Goal: Navigation & Orientation: Find specific page/section

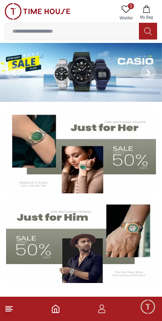
click at [150, 72] on icon at bounding box center [149, 72] width 2 height 5
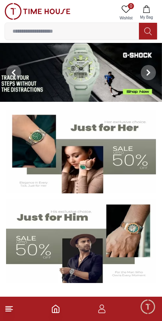
click at [148, 71] on icon at bounding box center [149, 72] width 2 height 5
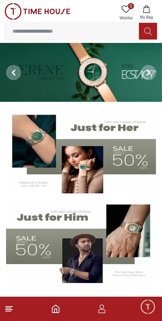
click at [150, 68] on span at bounding box center [148, 72] width 15 height 15
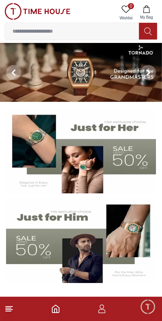
click at [15, 69] on span at bounding box center [13, 72] width 15 height 15
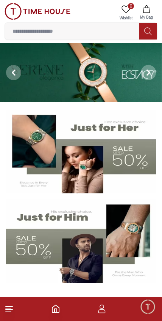
click at [17, 73] on span at bounding box center [13, 72] width 15 height 15
click at [13, 74] on icon at bounding box center [14, 72] width 2 height 5
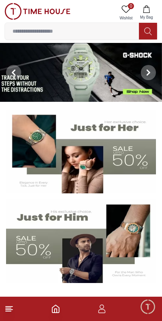
click at [51, 246] on img at bounding box center [81, 240] width 150 height 83
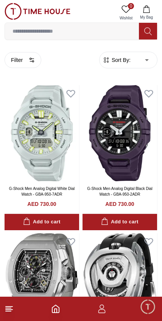
scroll to position [5, 0]
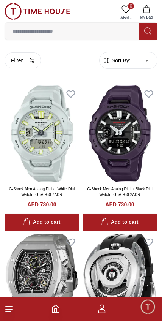
click at [6, 311] on line at bounding box center [8, 311] width 5 height 0
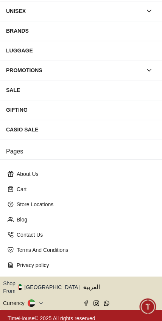
scroll to position [86, 0]
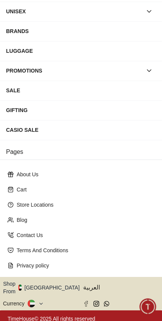
click at [83, 285] on icon "button" at bounding box center [84, 288] width 3 height 6
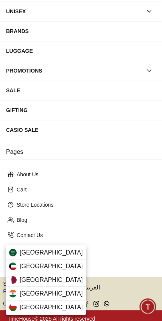
click at [36, 279] on div "[GEOGRAPHIC_DATA]" at bounding box center [46, 280] width 80 height 14
